Goal: Information Seeking & Learning: Check status

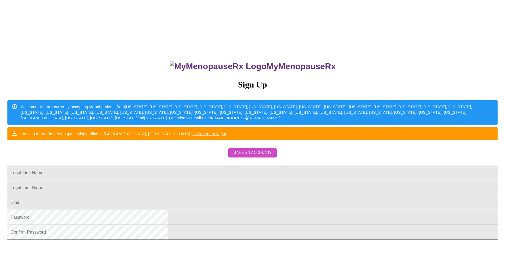
click at [247, 156] on span "Have an account?" at bounding box center [253, 152] width 38 height 7
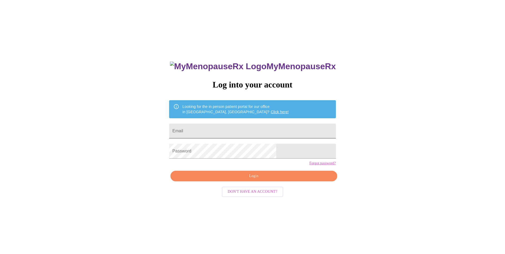
click at [260, 133] on input "Email" at bounding box center [252, 131] width 166 height 15
click at [241, 130] on input "Email" at bounding box center [252, 131] width 166 height 15
click at [250, 127] on input "Email" at bounding box center [252, 131] width 166 height 15
click at [309, 129] on div "MyMenopauseRx Log into your account Looking for the in person patient portal fo…" at bounding box center [252, 180] width 177 height 254
click at [300, 135] on input "Email" at bounding box center [252, 131] width 166 height 15
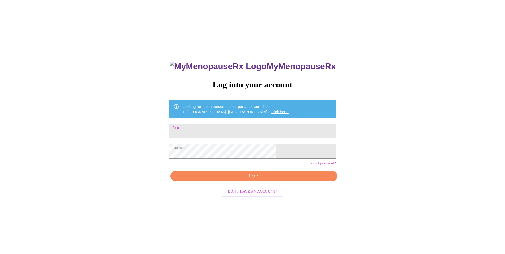
click at [300, 127] on input "Email" at bounding box center [252, 131] width 166 height 15
paste input "[EMAIL_ADDRESS][DOMAIN_NAME]"
type input "[EMAIL_ADDRESS][DOMAIN_NAME]"
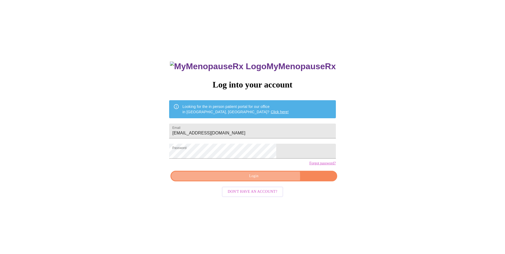
click at [265, 179] on span "Login" at bounding box center [254, 176] width 154 height 7
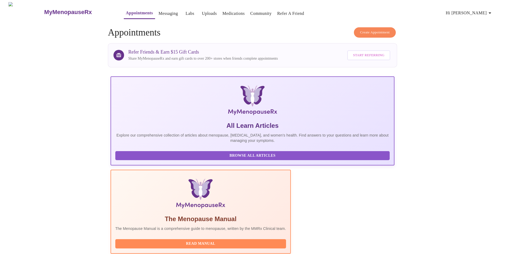
click at [186, 12] on link "Labs" at bounding box center [190, 13] width 9 height 7
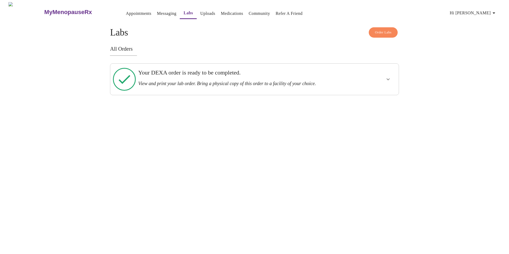
click at [385, 76] on icon "show more" at bounding box center [388, 79] width 6 height 6
click at [381, 95] on span "View Order" at bounding box center [375, 98] width 24 height 7
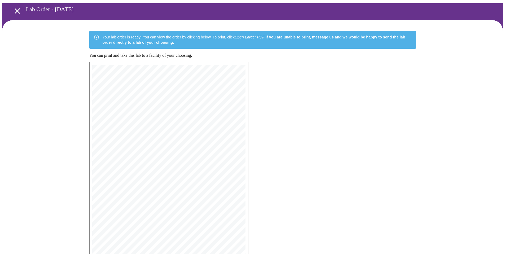
scroll to position [73, 0]
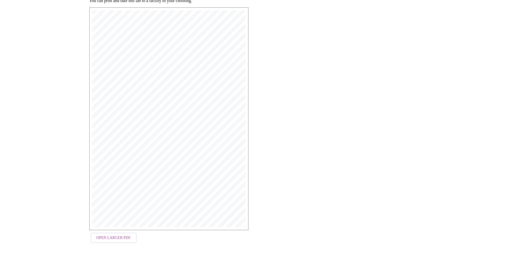
click at [127, 235] on span "Open Larger PDF" at bounding box center [113, 238] width 34 height 7
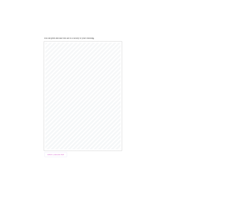
scroll to position [66, 0]
